Goal: Transaction & Acquisition: Purchase product/service

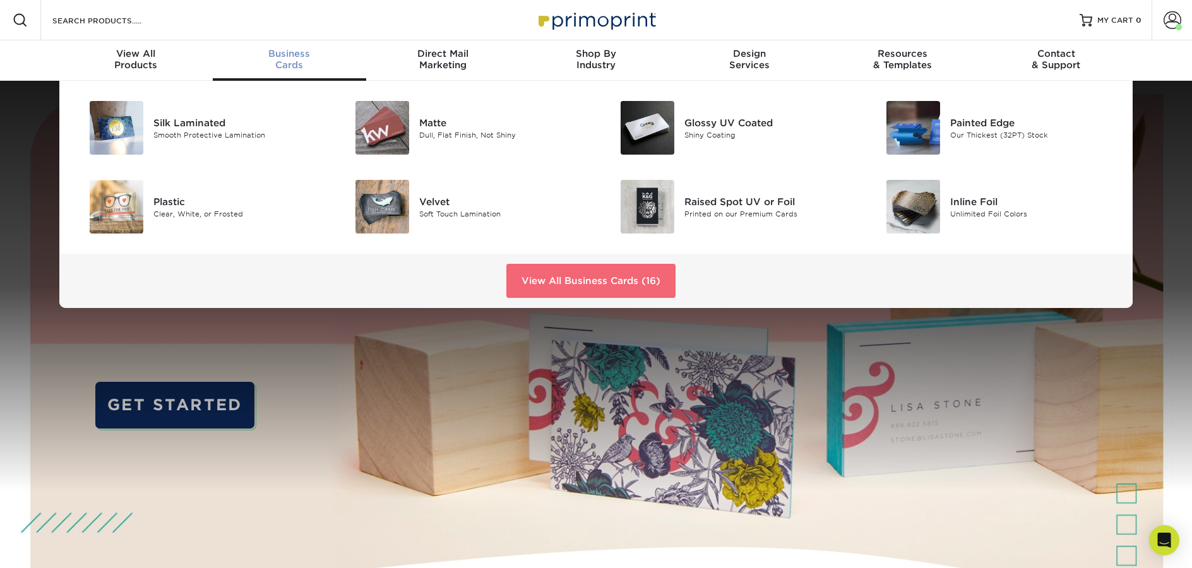
click at [642, 277] on link "View All Business Cards (16)" at bounding box center [590, 281] width 169 height 34
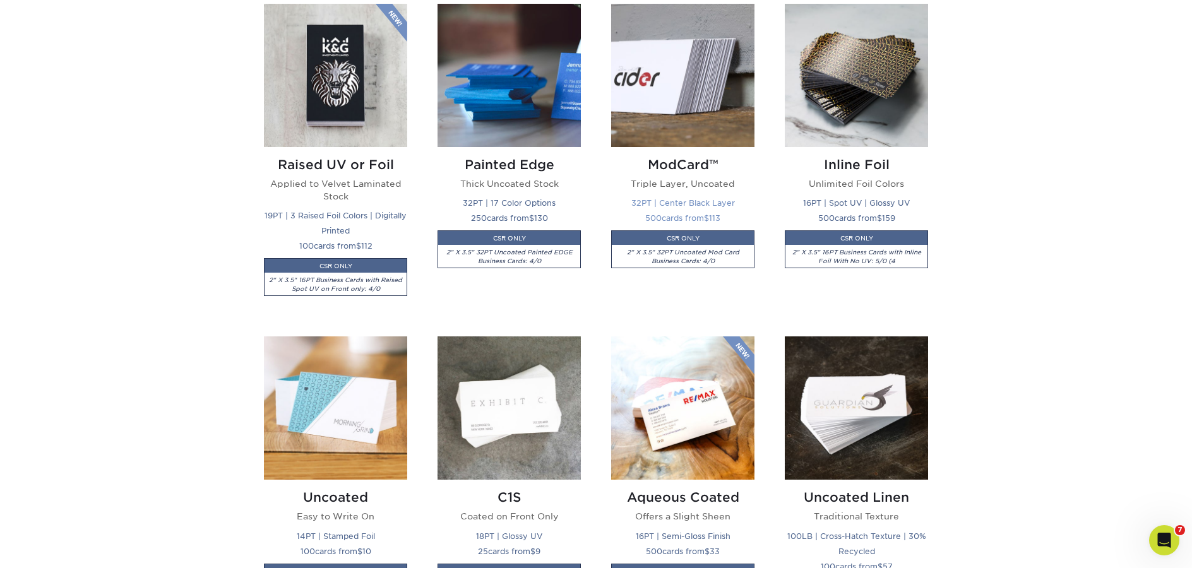
scroll to position [980, 0]
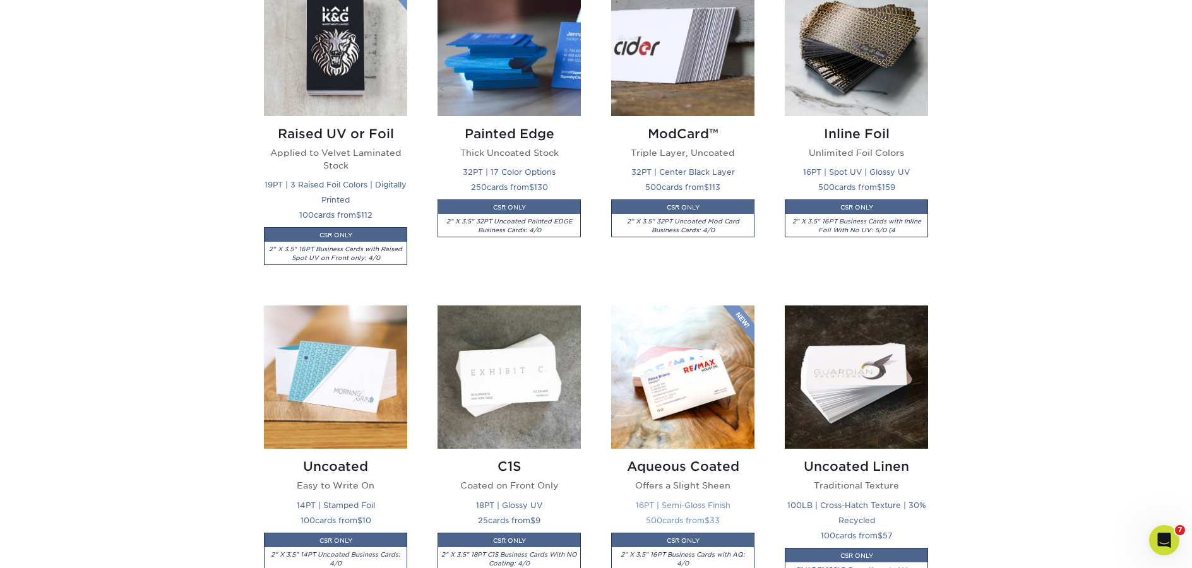
click at [683, 428] on img at bounding box center [682, 377] width 143 height 143
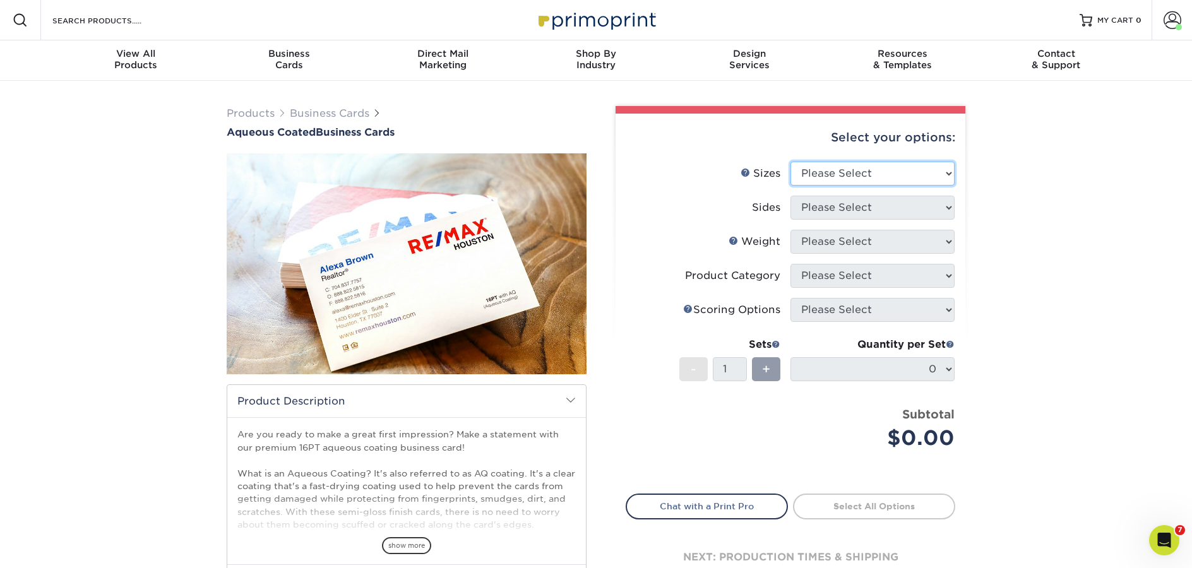
click at [833, 182] on select "Please Select 1.5" x 3.5" - Mini 1.75" x 3.5" - Mini 2" x 3" - Mini 2" x 3.5" -…" at bounding box center [873, 174] width 164 height 24
select select "2.00x3.50"
click at [791, 162] on select "Please Select 1.5" x 3.5" - Mini 1.75" x 3.5" - Mini 2" x 3" - Mini 2" x 3.5" -…" at bounding box center [873, 174] width 164 height 24
click at [819, 196] on select "Please Select Print Both Sides Print Front Only" at bounding box center [873, 208] width 164 height 24
select select "13abbda7-1d64-4f25-8bb2-c179b224825d"
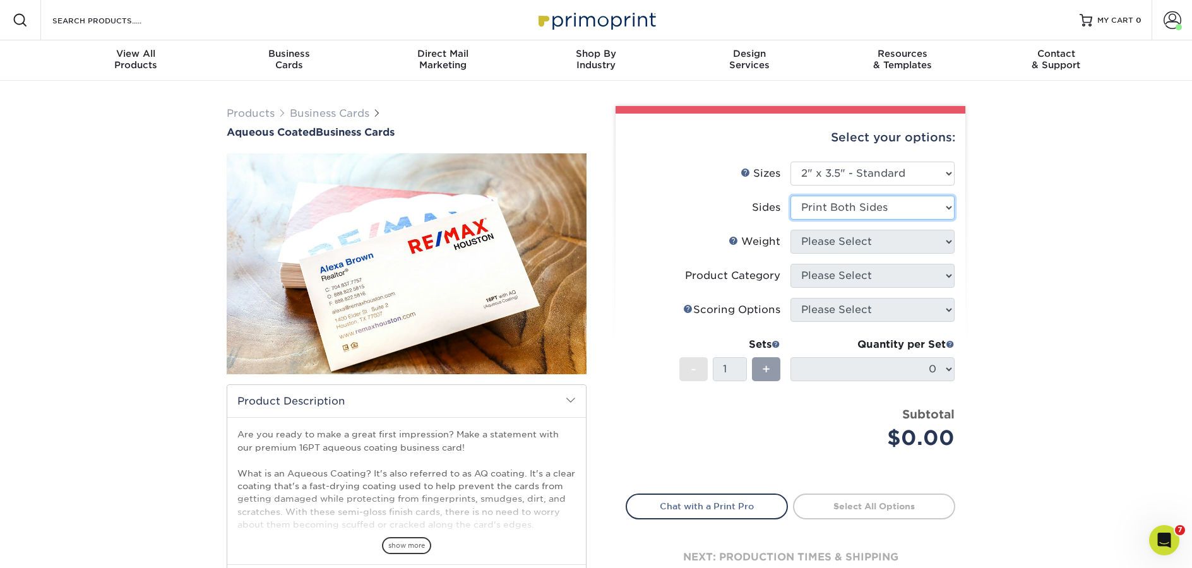
click at [791, 196] on select "Please Select Print Both Sides Print Front Only" at bounding box center [873, 208] width 164 height 24
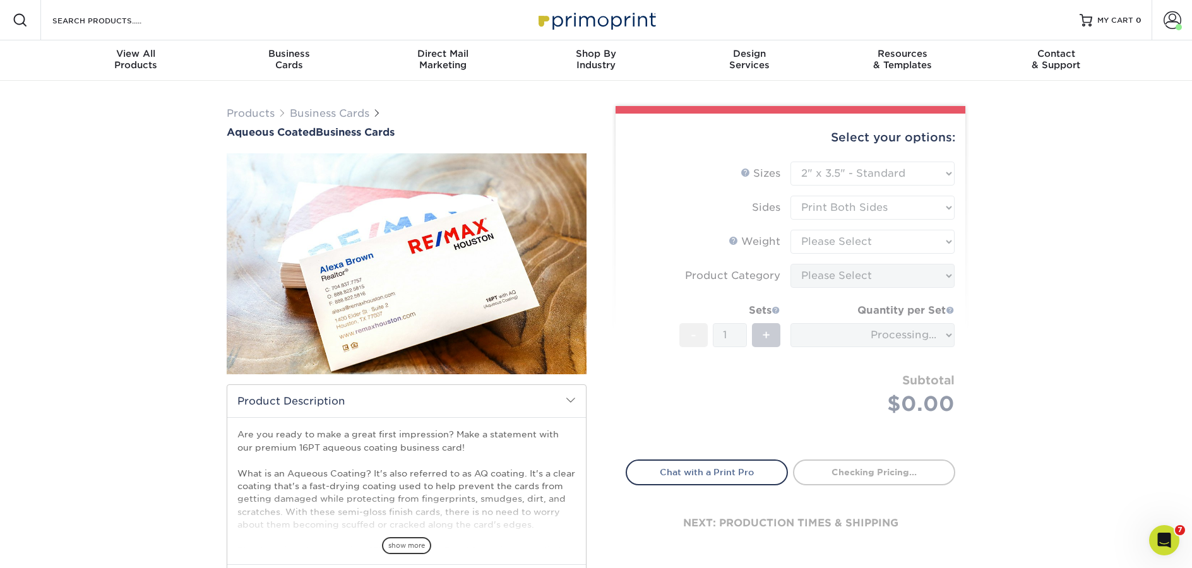
click at [829, 241] on form "Sizes Help Sizes Please Select 1.5" x 3.5" - Mini 1.75" x 3.5" - Mini 2" x 3" -…" at bounding box center [791, 304] width 330 height 284
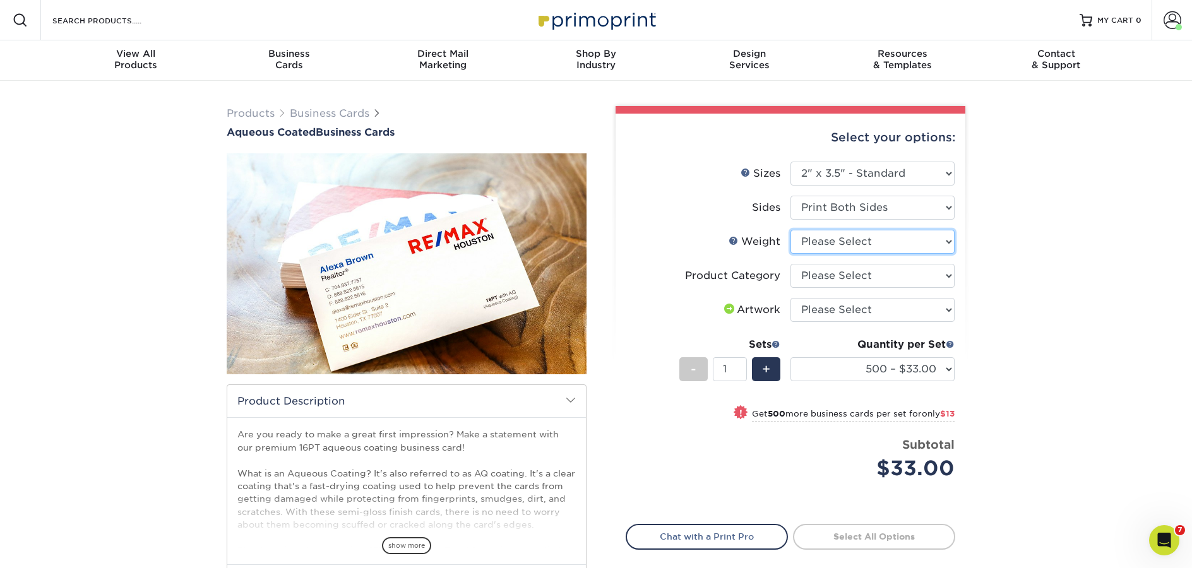
click at [832, 241] on select "Please Select 16PT" at bounding box center [873, 242] width 164 height 24
select select "16PT"
click at [791, 230] on select "Please Select 16PT" at bounding box center [873, 242] width 164 height 24
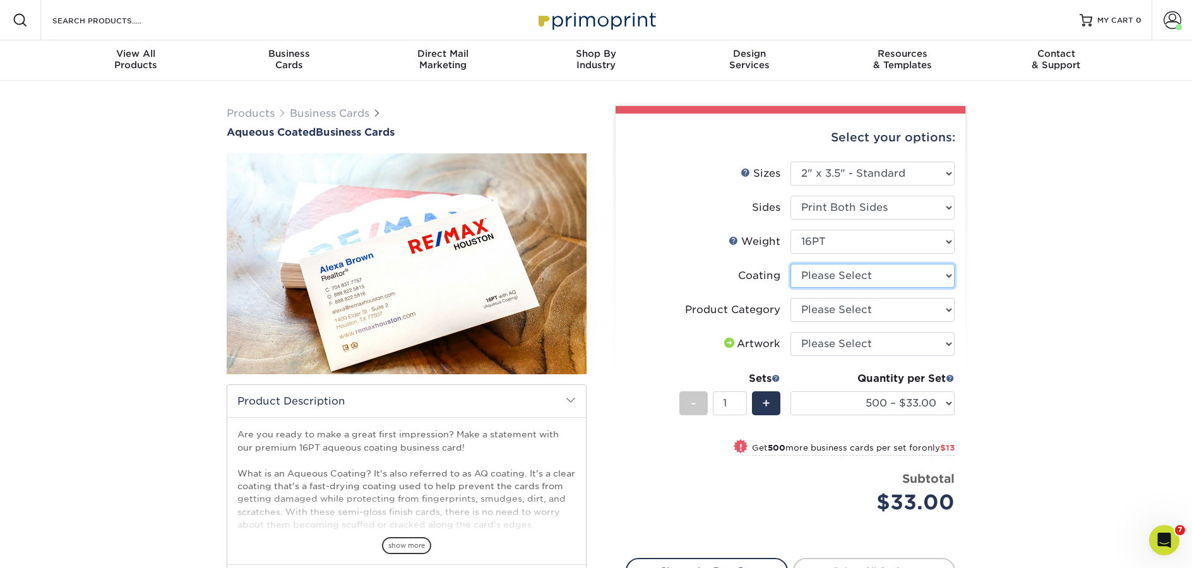
click at [841, 276] on select at bounding box center [873, 276] width 164 height 24
select select "d41dab50-ff65-4f4f-bb17-2afe4d36ae33"
click at [791, 264] on select at bounding box center [873, 276] width 164 height 24
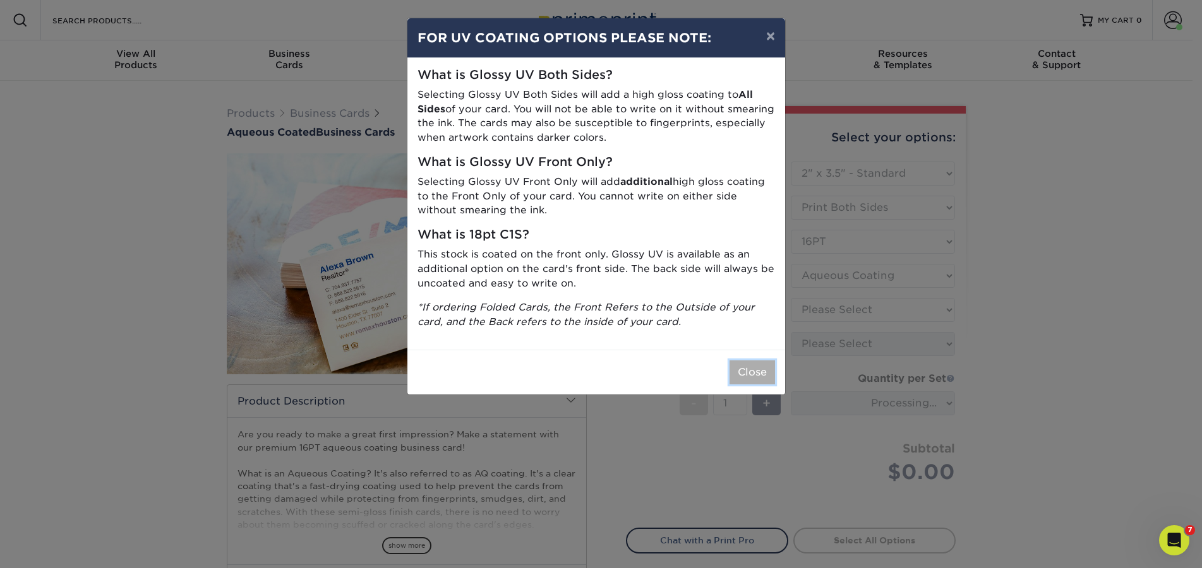
click at [765, 369] on button "Close" at bounding box center [751, 373] width 45 height 24
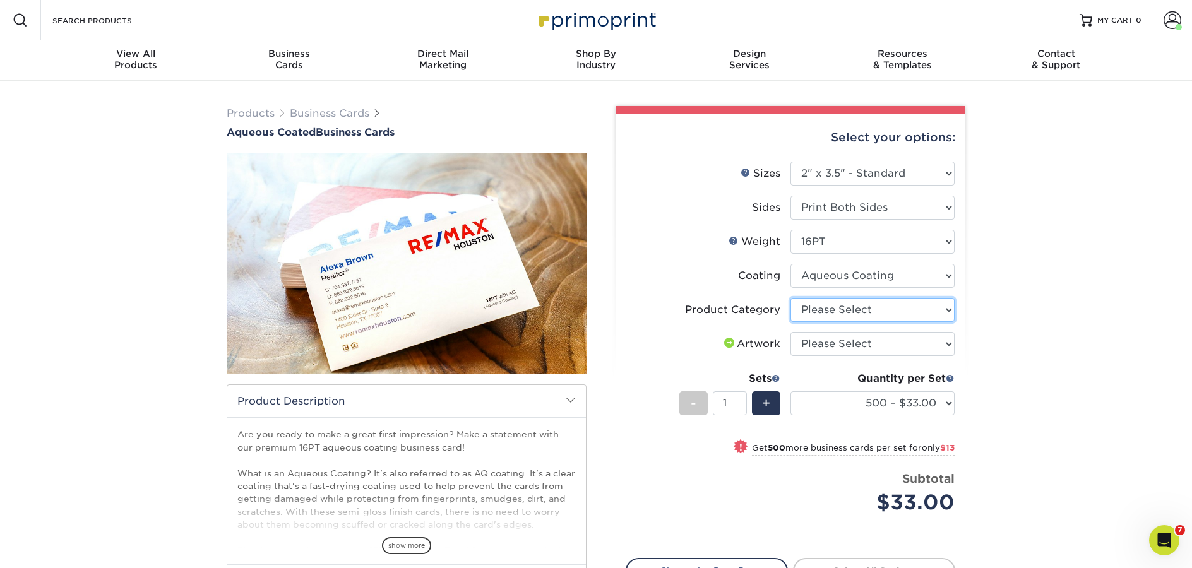
click at [840, 309] on select "Please Select Business Cards" at bounding box center [873, 310] width 164 height 24
select select "3b5148f1-0588-4f88-a218-97bcfdce65c1"
click at [791, 298] on select "Please Select Business Cards" at bounding box center [873, 310] width 164 height 24
click at [839, 342] on select "Please Select I will upload files I need a design - $100" at bounding box center [873, 344] width 164 height 24
click at [791, 332] on select "Please Select I will upload files I need a design - $100" at bounding box center [873, 344] width 164 height 24
